Goal: Navigation & Orientation: Find specific page/section

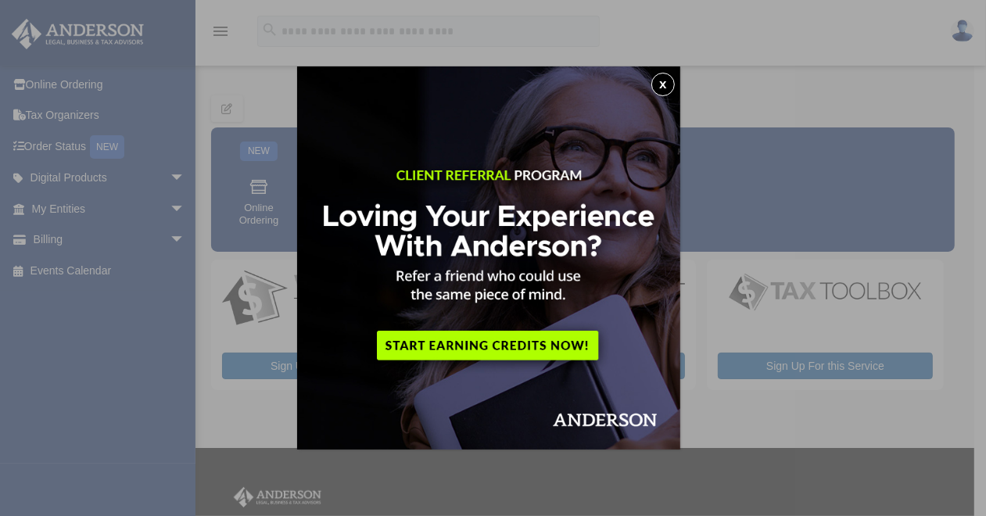
click at [669, 86] on button "x" at bounding box center [662, 84] width 23 height 23
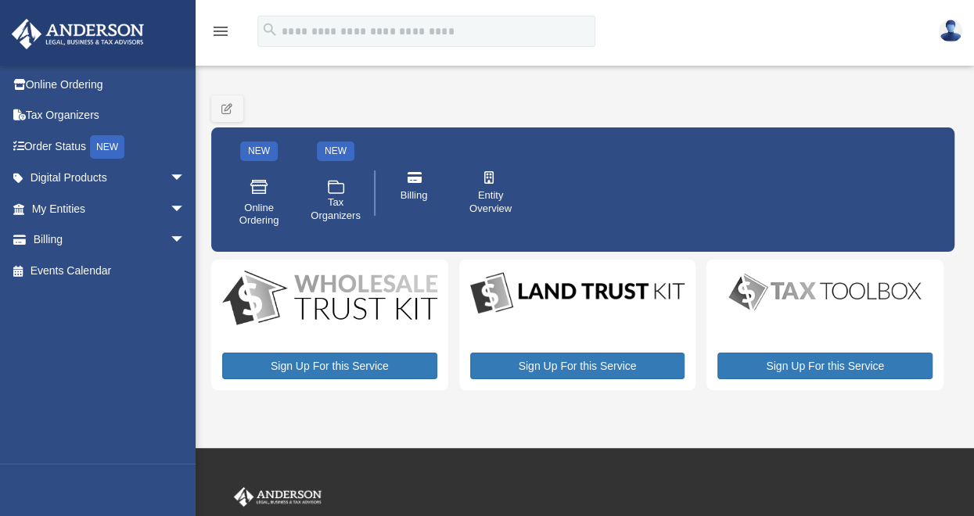
click at [98, 325] on div "michelle.kcm4@gmail.com Sign Out michelle.kcm4@gmail.com Online Ordering Tax Or…" at bounding box center [104, 264] width 209 height 399
click at [81, 31] on img at bounding box center [78, 34] width 142 height 30
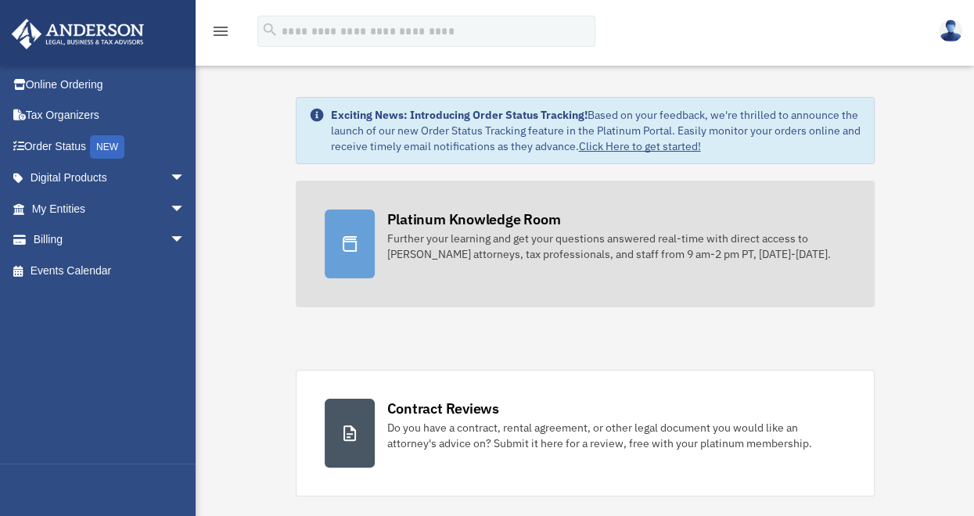
click at [358, 239] on div at bounding box center [350, 244] width 50 height 69
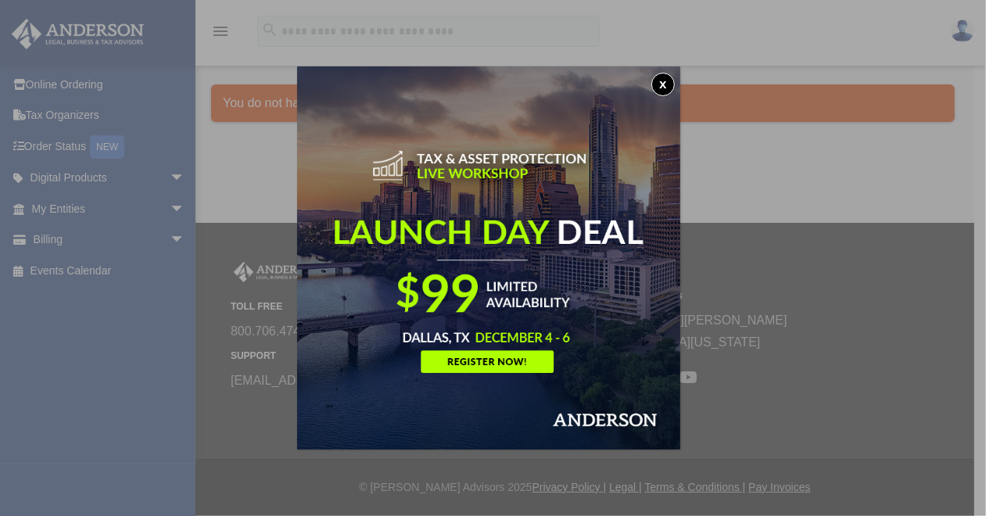
click at [663, 83] on button "x" at bounding box center [662, 84] width 23 height 23
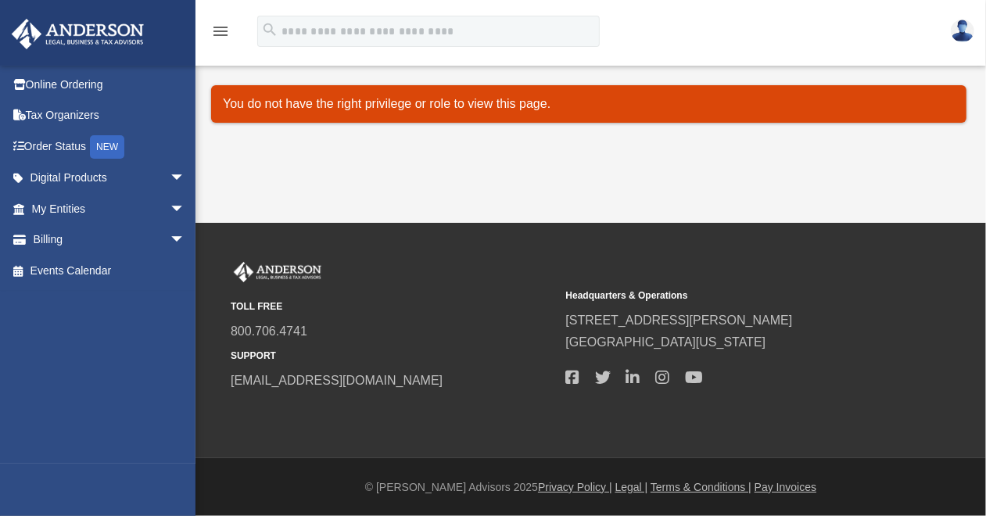
click at [217, 36] on icon "menu" at bounding box center [220, 31] width 19 height 19
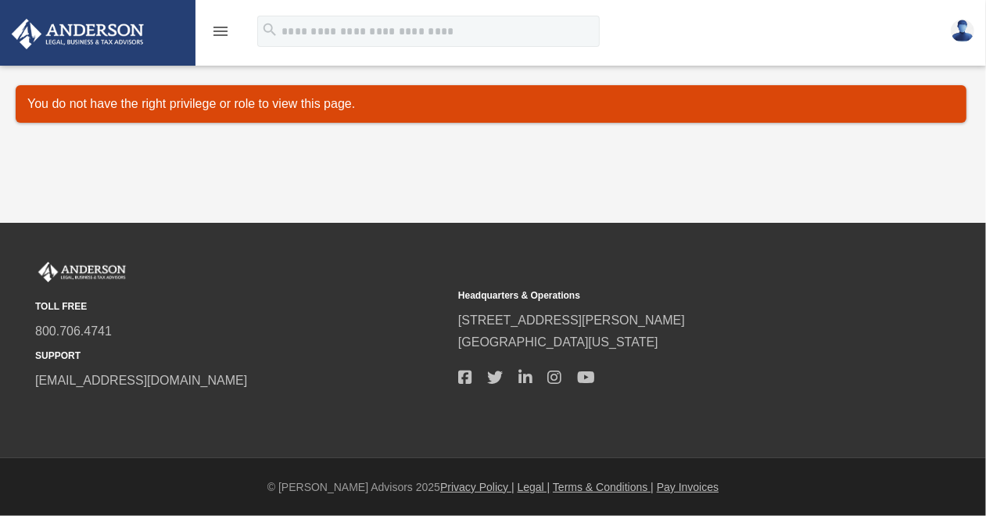
click at [218, 32] on icon "menu" at bounding box center [220, 31] width 19 height 19
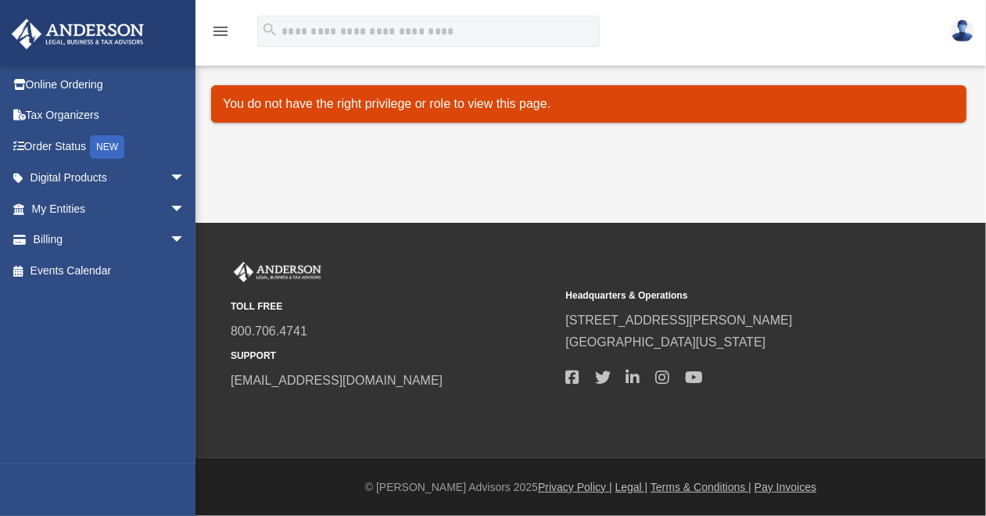
click at [86, 30] on img at bounding box center [78, 34] width 142 height 30
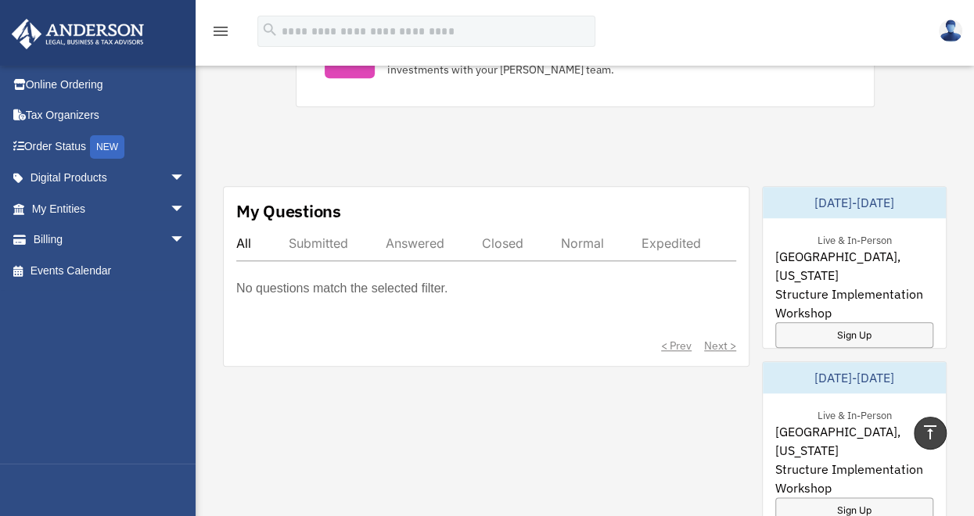
scroll to position [750, 0]
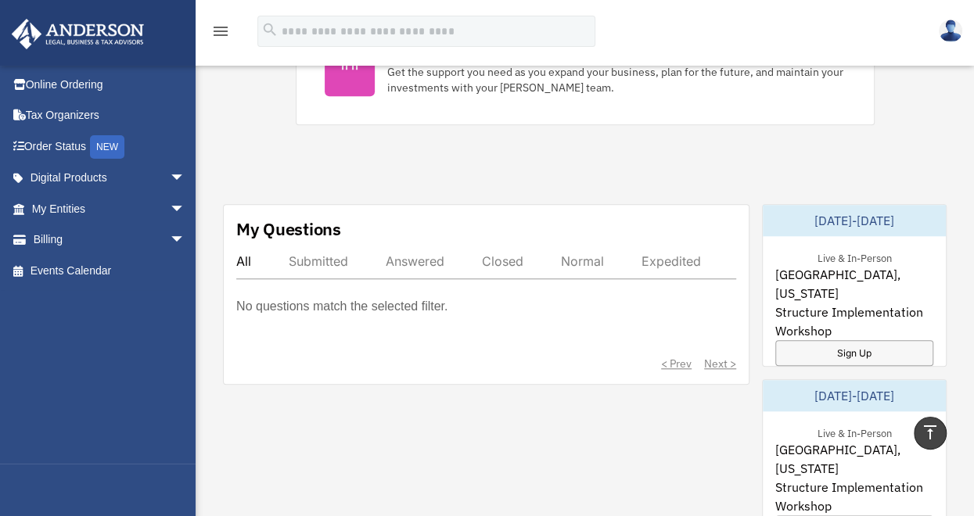
click at [380, 157] on div "Exciting News: Introducing Order Status Tracking! Based on your feedback, we're…" at bounding box center [585, 227] width 802 height 1838
click at [494, 171] on div "Exciting News: Introducing Order Status Tracking! Based on your feedback, we're…" at bounding box center [585, 227] width 802 height 1838
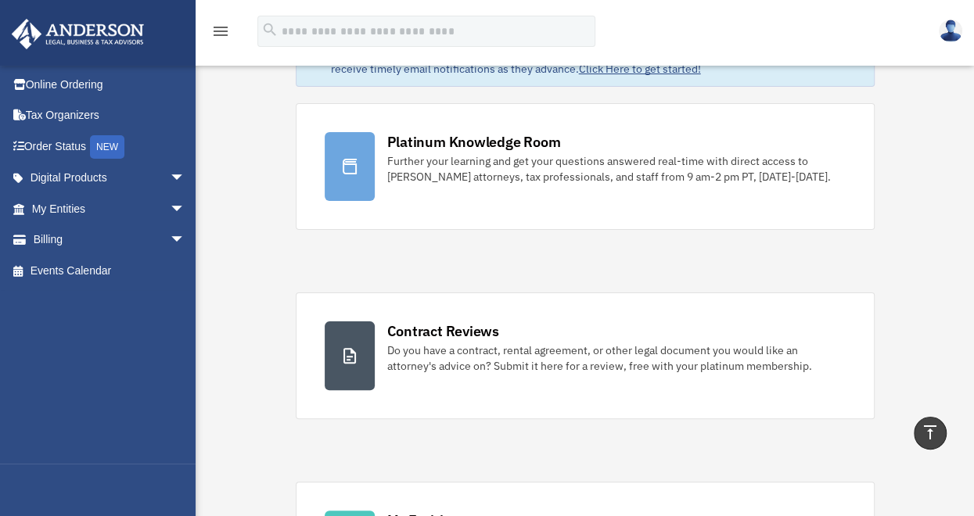
scroll to position [0, 0]
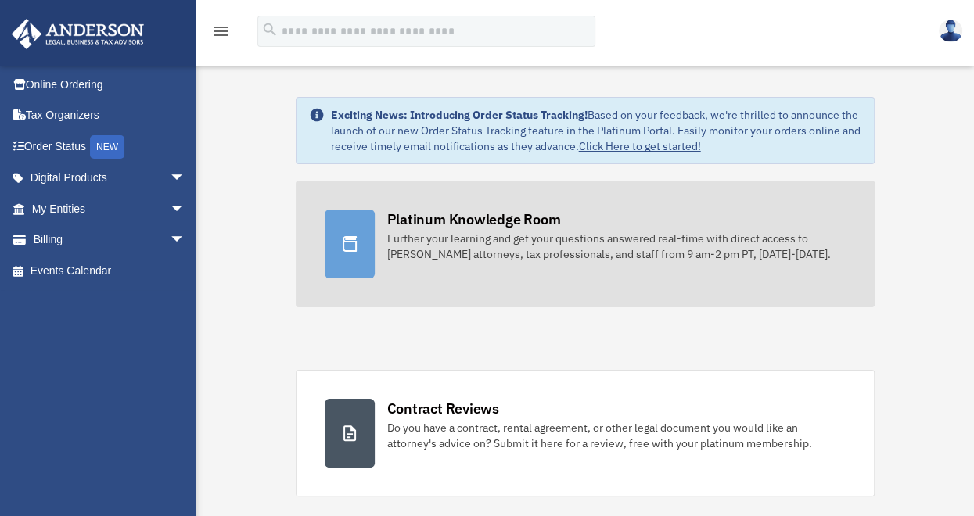
click at [508, 244] on div "Further your learning and get your questions answered real-time with direct acc…" at bounding box center [616, 246] width 458 height 31
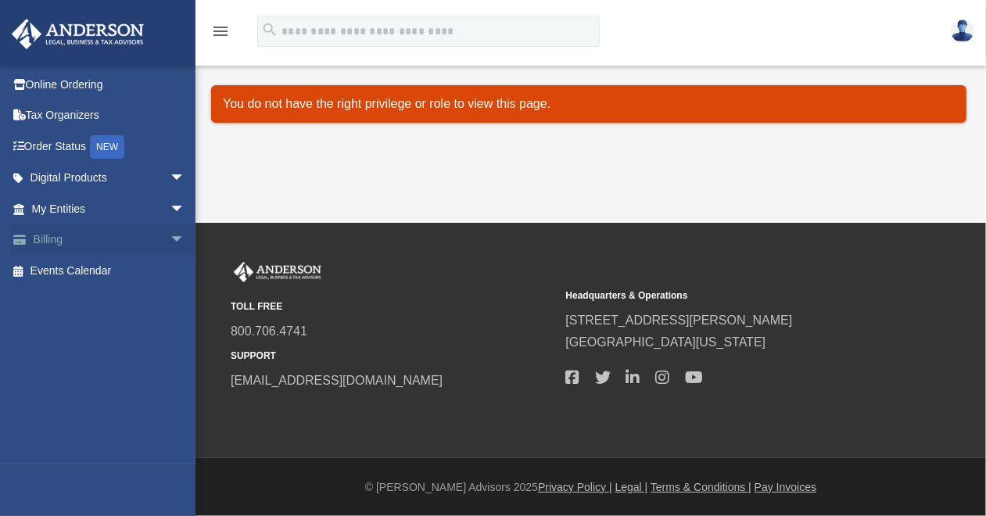
click at [63, 239] on link "Billing arrow_drop_down" at bounding box center [110, 239] width 198 height 31
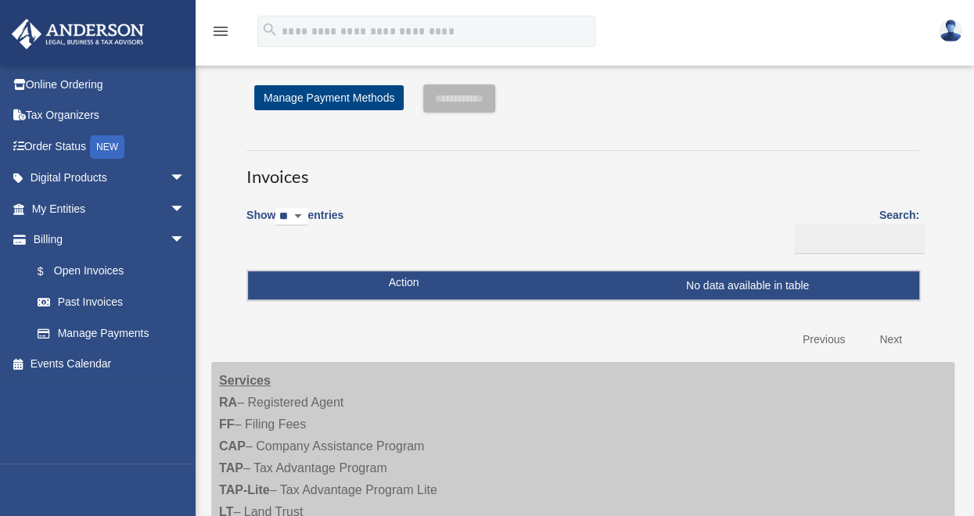
click at [889, 334] on link "Next" at bounding box center [890, 340] width 46 height 32
click at [891, 339] on link "Next" at bounding box center [890, 340] width 46 height 32
click at [78, 28] on img at bounding box center [78, 34] width 142 height 30
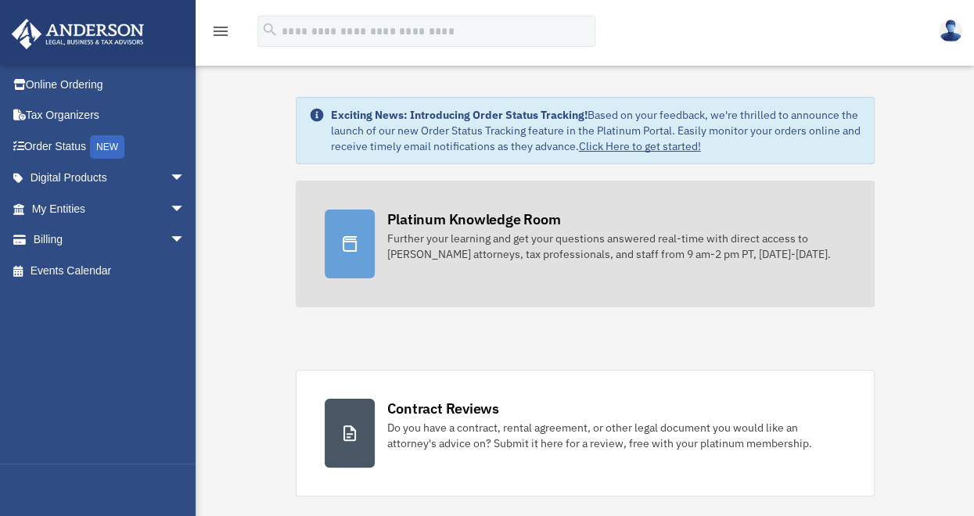
click at [501, 232] on div "Further your learning and get your questions answered real-time with direct acc…" at bounding box center [616, 246] width 458 height 31
